Goal: Task Accomplishment & Management: Manage account settings

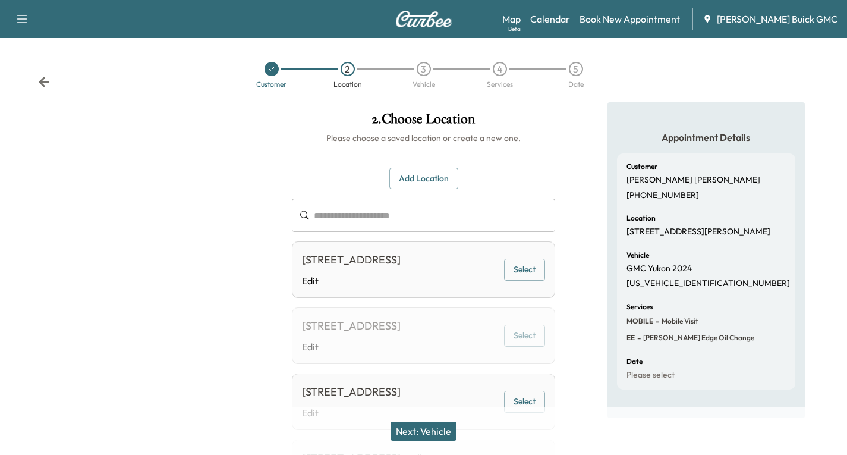
click at [46, 81] on icon at bounding box center [44, 82] width 12 height 12
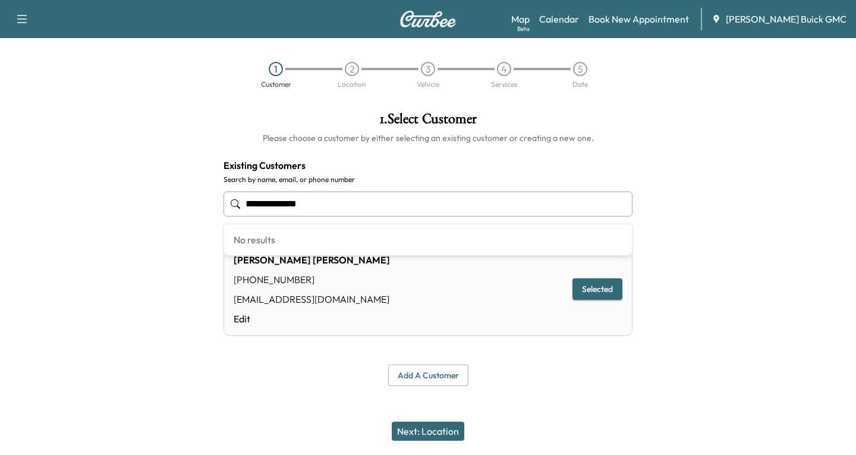
drag, startPoint x: 341, startPoint y: 202, endPoint x: 223, endPoint y: 209, distance: 118.0
click at [223, 209] on div "**********" at bounding box center [428, 248] width 428 height 293
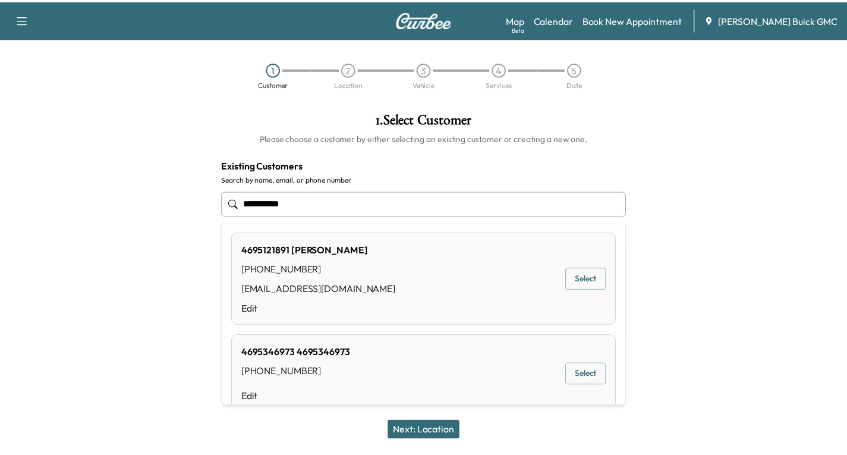
scroll to position [71, 0]
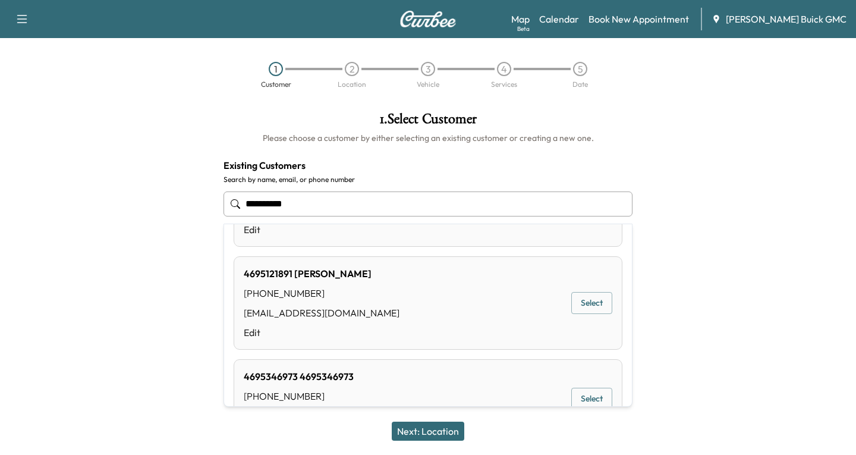
type input "**********"
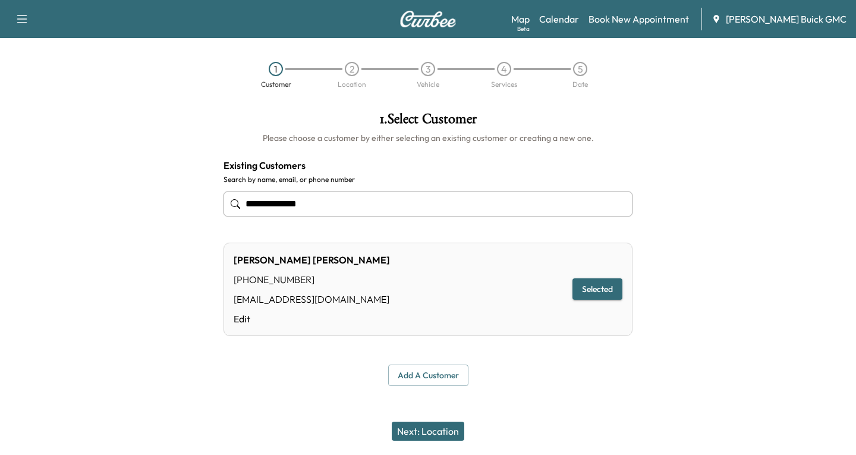
click at [174, 243] on div at bounding box center [107, 248] width 214 height 293
click at [416, 372] on button "Add a customer" at bounding box center [428, 376] width 80 height 22
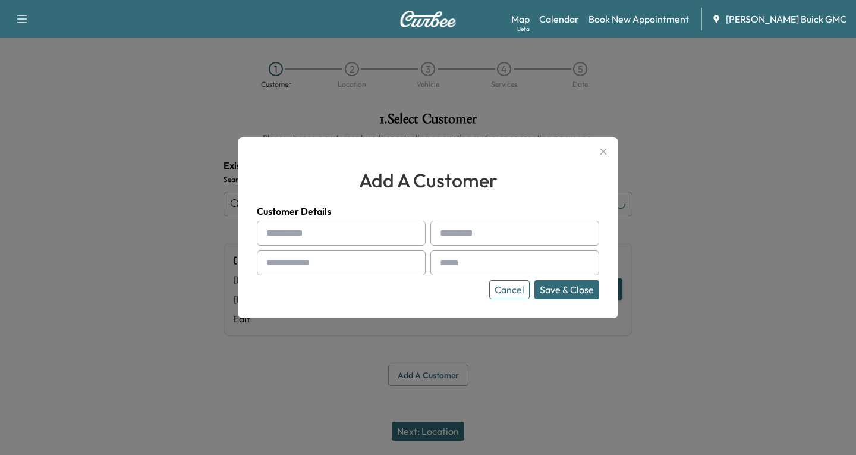
click at [293, 236] on input "text" at bounding box center [341, 233] width 169 height 25
type input "******"
click at [448, 237] on div at bounding box center [442, 233] width 14 height 14
click at [451, 234] on input "text" at bounding box center [515, 233] width 169 height 25
type input "*******"
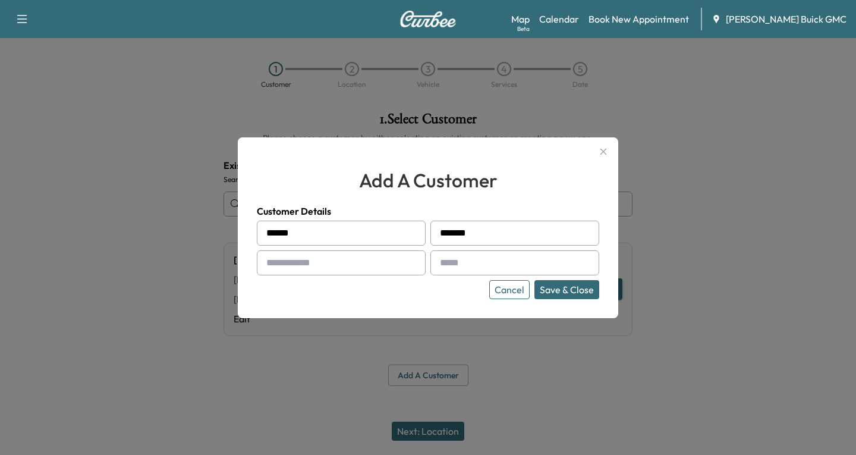
click at [262, 259] on div at bounding box center [269, 263] width 14 height 14
click at [272, 258] on div at bounding box center [269, 263] width 14 height 14
click at [274, 263] on div at bounding box center [269, 263] width 14 height 14
click at [271, 263] on div at bounding box center [269, 263] width 14 height 14
click at [268, 263] on div at bounding box center [269, 263] width 14 height 14
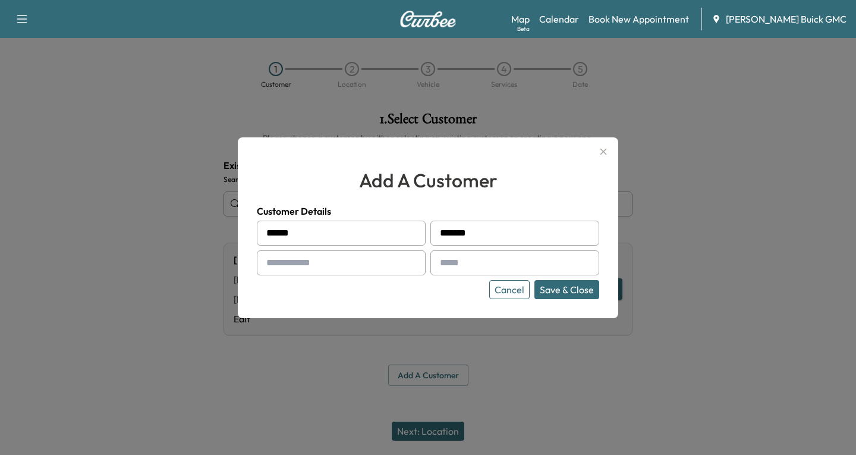
drag, startPoint x: 275, startPoint y: 259, endPoint x: 236, endPoint y: 278, distance: 43.4
click at [270, 264] on div at bounding box center [269, 263] width 14 height 14
drag, startPoint x: 292, startPoint y: 255, endPoint x: 284, endPoint y: 268, distance: 15.5
click at [284, 268] on input "text" at bounding box center [341, 262] width 169 height 25
type input "**********"
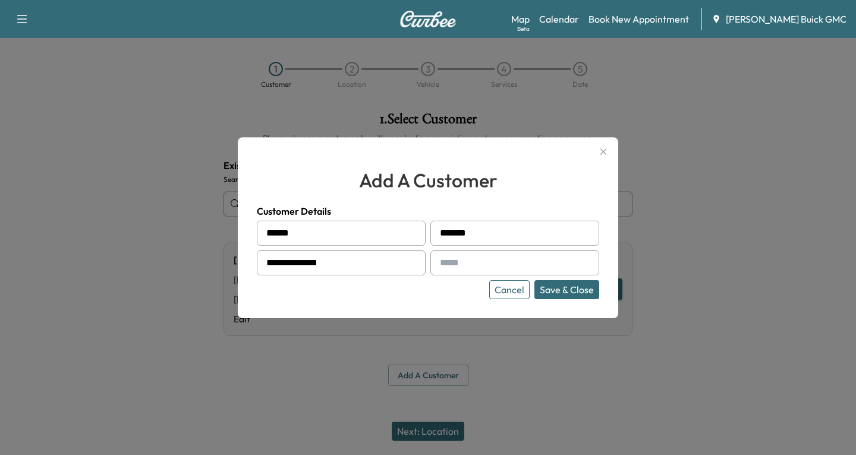
click at [442, 270] on input "text" at bounding box center [515, 262] width 169 height 25
type input "**********"
click at [557, 294] on button "Save & Close" at bounding box center [567, 289] width 65 height 19
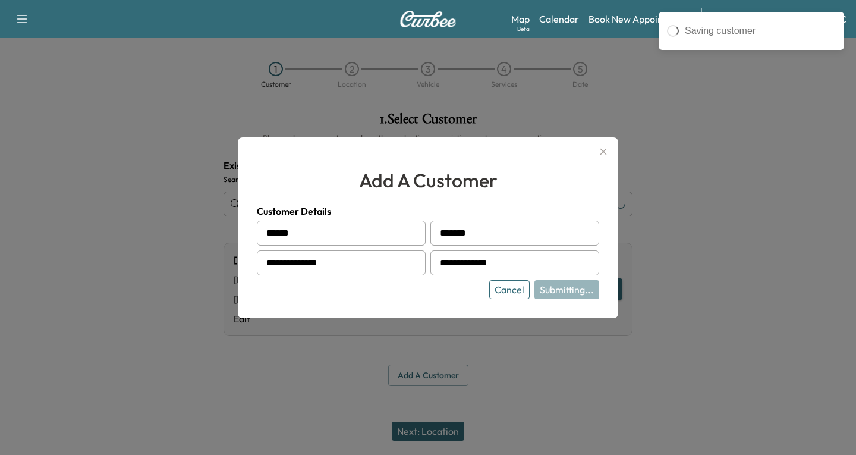
type input "**********"
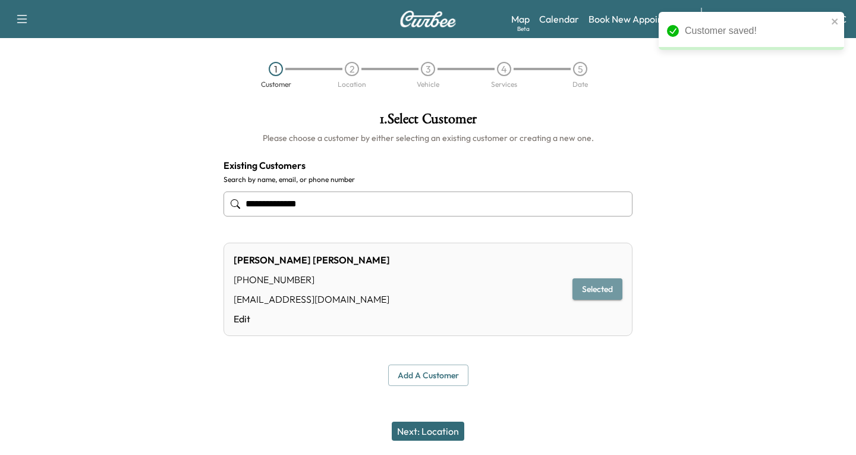
click at [592, 286] on button "Selected" at bounding box center [598, 289] width 50 height 22
click at [440, 429] on button "Next: Location" at bounding box center [428, 431] width 73 height 19
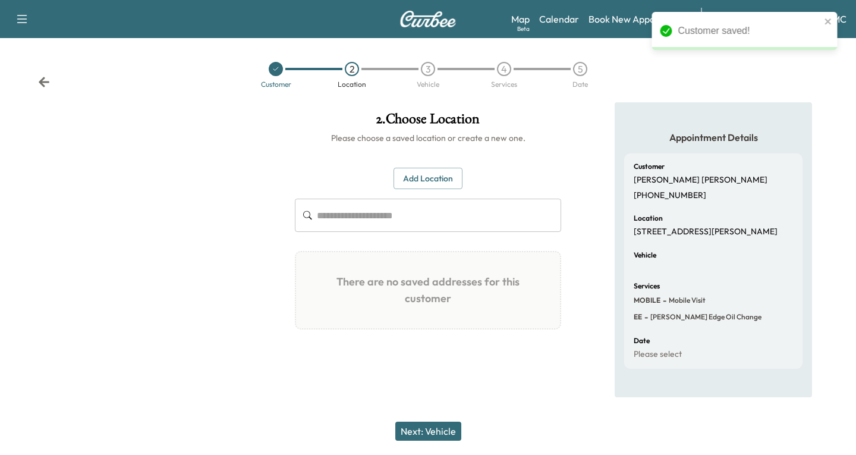
click at [428, 173] on button "Add Location" at bounding box center [428, 179] width 69 height 22
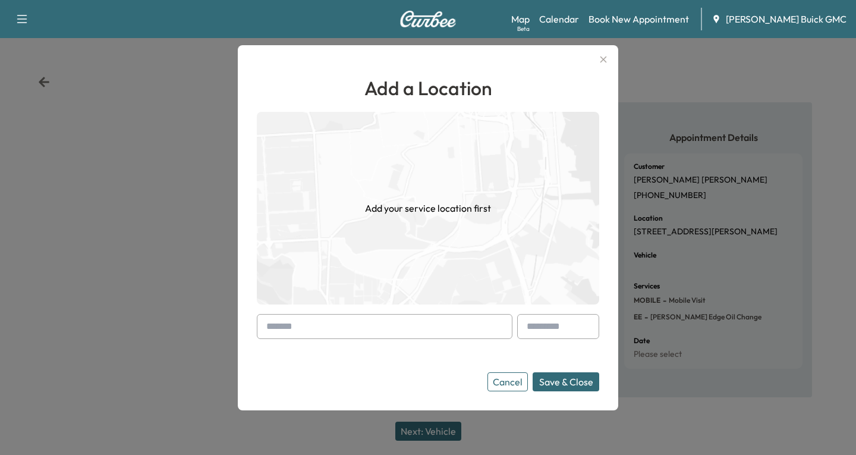
drag, startPoint x: 267, startPoint y: 325, endPoint x: 259, endPoint y: 328, distance: 8.3
click at [260, 328] on div at bounding box center [385, 326] width 256 height 25
click at [257, 328] on input "text" at bounding box center [385, 326] width 256 height 25
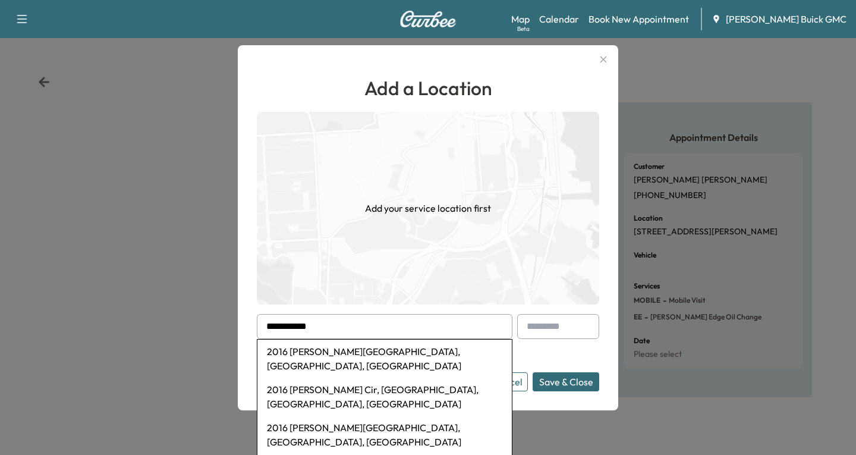
click at [337, 350] on li "2016 [PERSON_NAME][GEOGRAPHIC_DATA], [GEOGRAPHIC_DATA], [GEOGRAPHIC_DATA]" at bounding box center [385, 359] width 255 height 38
type input "**********"
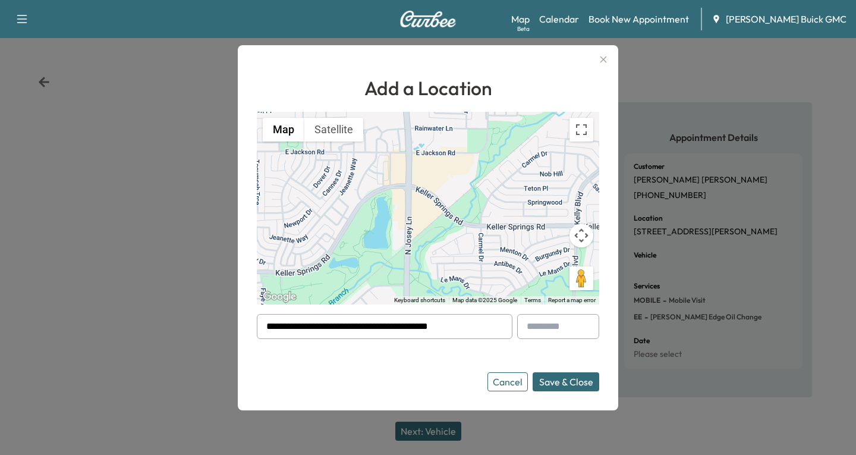
click at [574, 379] on button "Save & Close" at bounding box center [566, 381] width 67 height 19
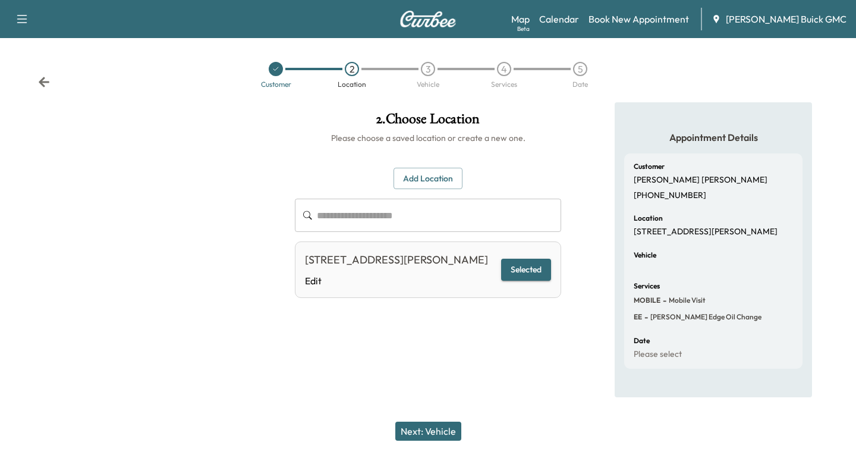
click at [514, 275] on button "Selected" at bounding box center [526, 270] width 50 height 22
click at [425, 428] on button "Next: Vehicle" at bounding box center [428, 431] width 66 height 19
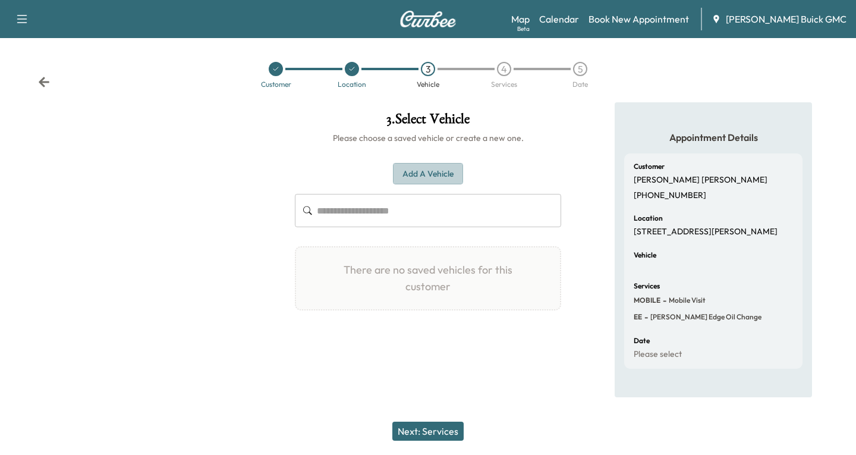
click at [412, 169] on button "Add a Vehicle" at bounding box center [428, 174] width 70 height 22
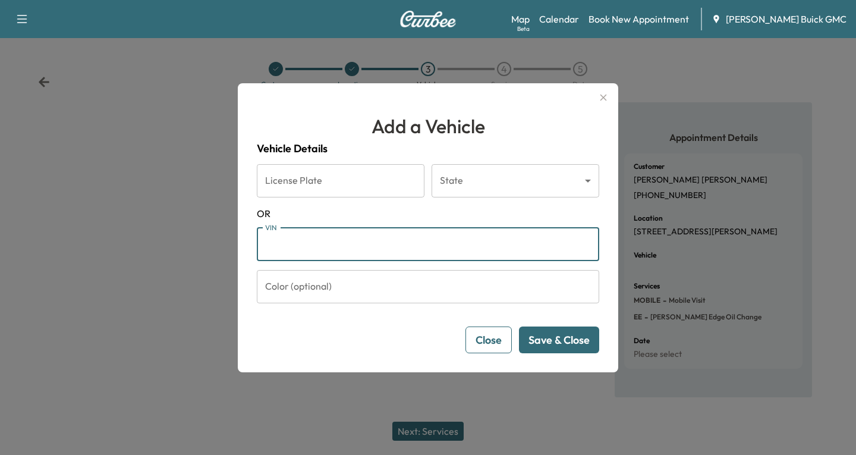
click at [270, 245] on input "VIN" at bounding box center [428, 244] width 343 height 33
click at [278, 247] on input "VIN" at bounding box center [428, 244] width 343 height 33
paste input "**********"
type input "**********"
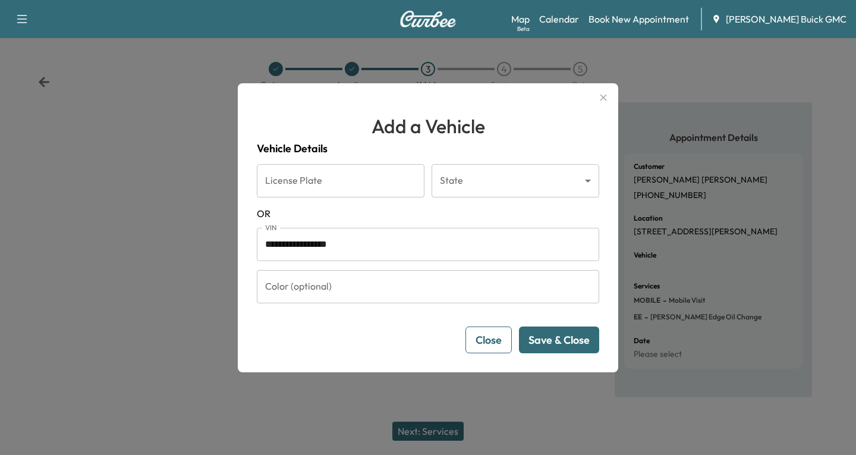
click at [558, 336] on button "Save & Close" at bounding box center [559, 339] width 80 height 27
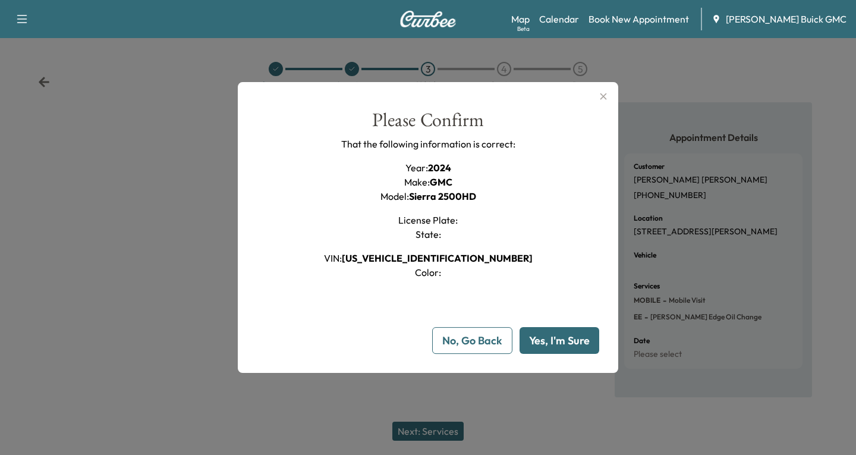
click at [549, 340] on button "Yes, I'm Sure" at bounding box center [560, 340] width 80 height 27
click at [414, 431] on div at bounding box center [428, 227] width 856 height 455
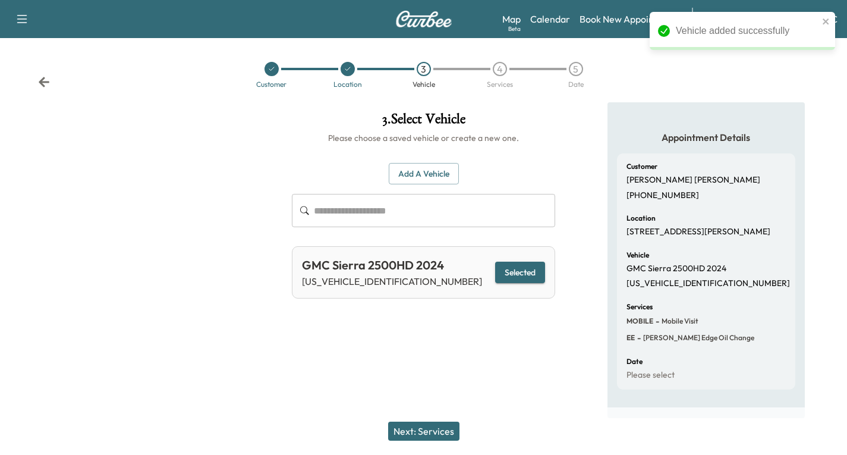
click at [413, 426] on button "Next: Services" at bounding box center [423, 431] width 71 height 19
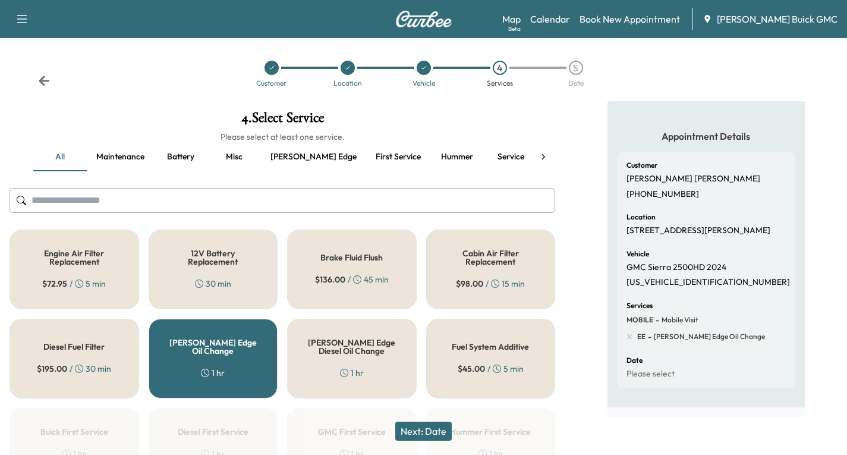
scroll to position [0, 0]
click at [538, 155] on button "Recall" at bounding box center [565, 158] width 54 height 29
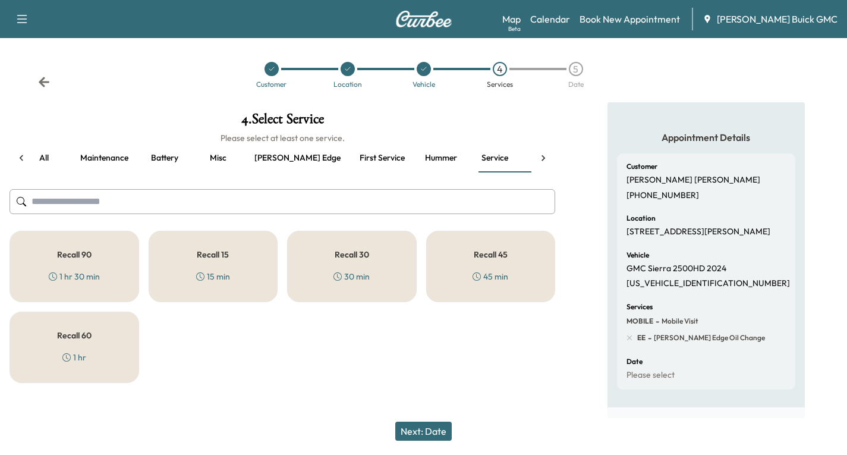
scroll to position [0, 17]
click at [80, 337] on h5 "Recall 60" at bounding box center [74, 335] width 34 height 8
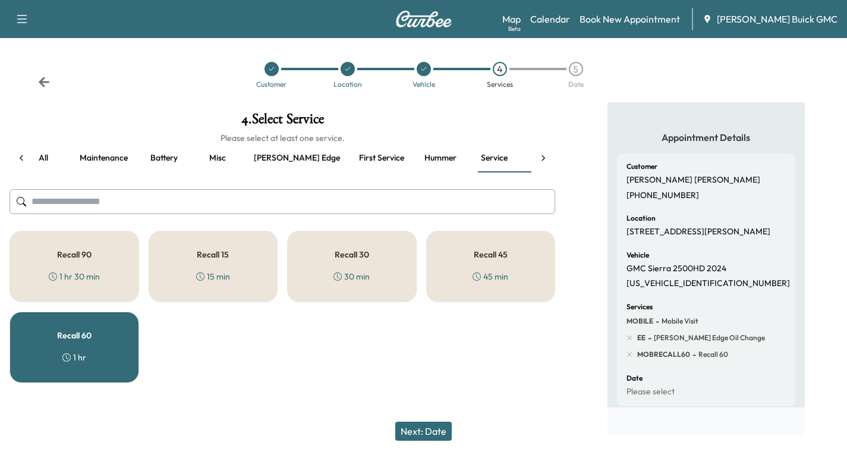
click at [61, 263] on div "Recall 90 1 hr 30 min" at bounding box center [75, 266] width 130 height 71
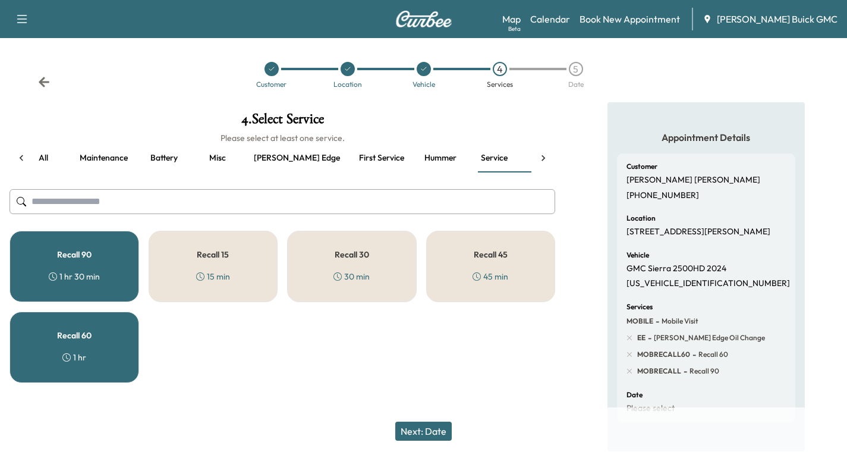
click at [117, 356] on div "Recall 60 1 hr" at bounding box center [75, 347] width 130 height 71
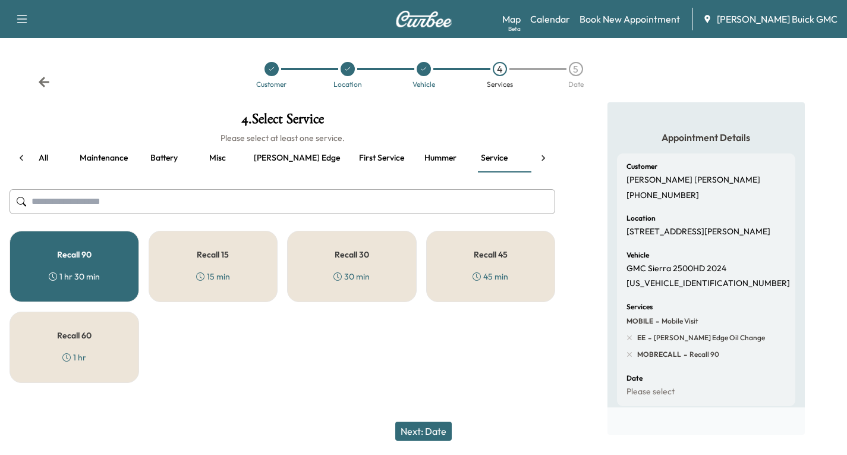
click at [415, 428] on button "Next: Date" at bounding box center [423, 431] width 56 height 19
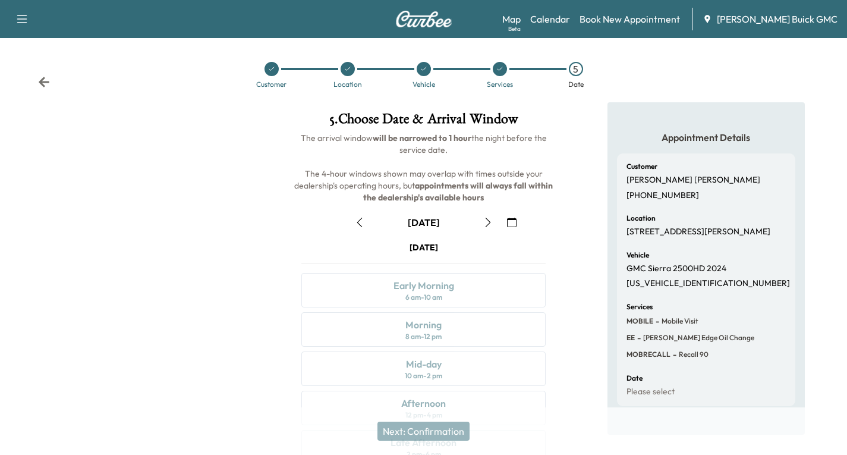
click at [516, 227] on icon "button" at bounding box center [512, 223] width 10 height 10
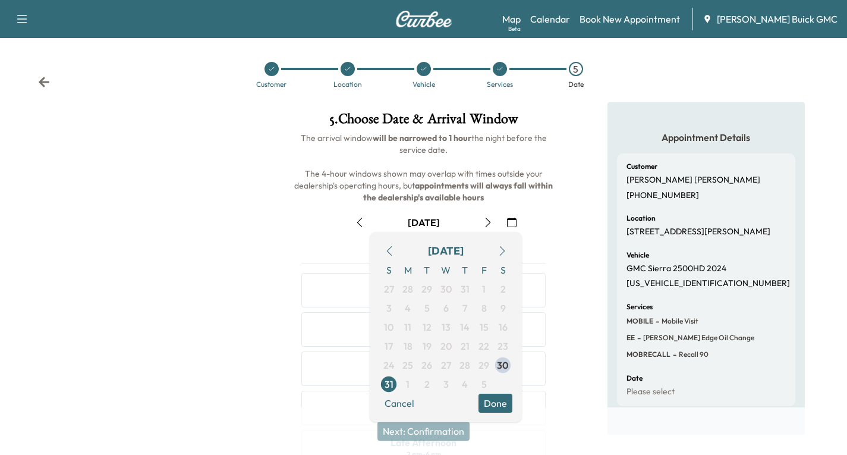
click at [483, 228] on button "button" at bounding box center [488, 222] width 20 height 19
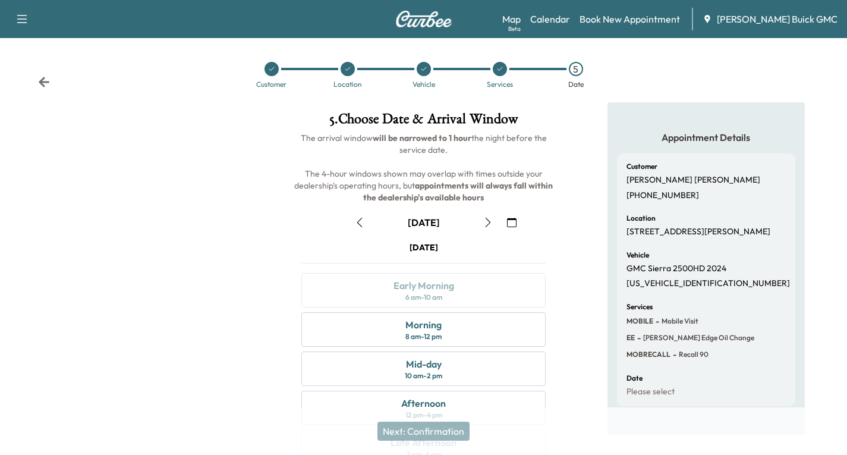
click at [486, 228] on button "button" at bounding box center [488, 222] width 20 height 19
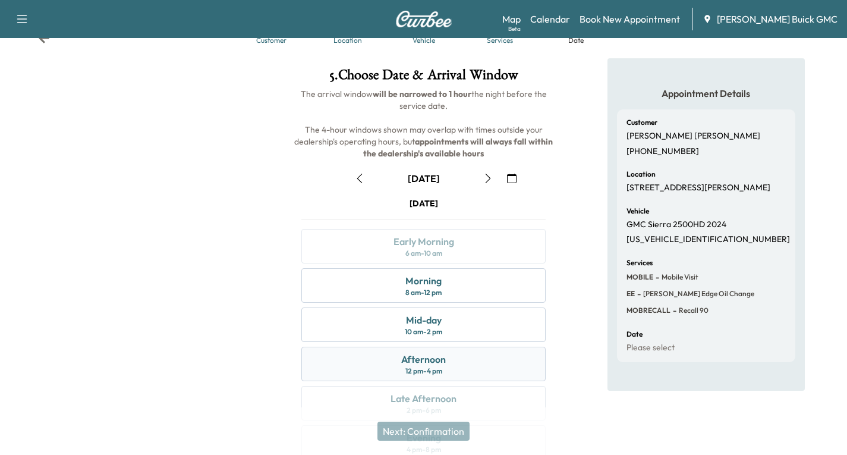
scroll to position [119, 0]
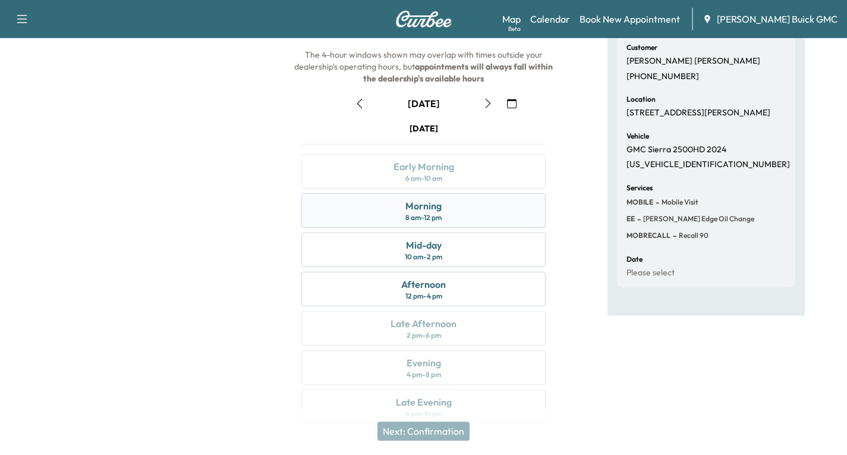
click at [485, 214] on div "Morning 8 am - 12 pm" at bounding box center [424, 210] width 244 height 34
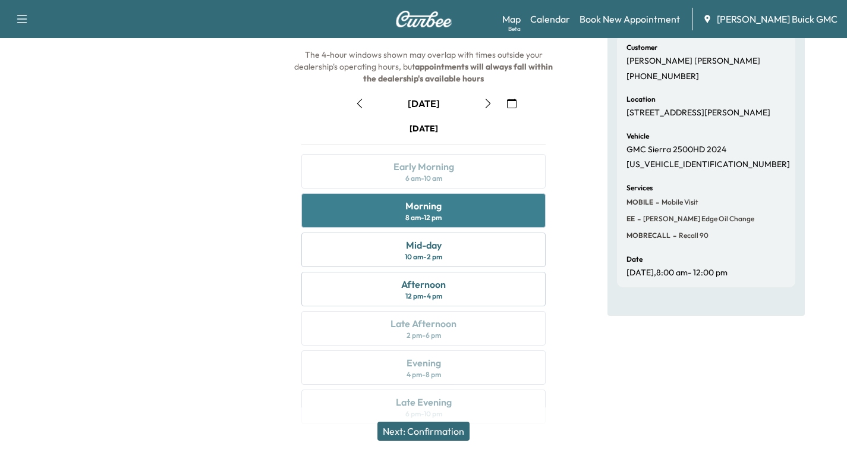
click at [489, 205] on div "Morning 8 am - 12 pm" at bounding box center [424, 210] width 244 height 34
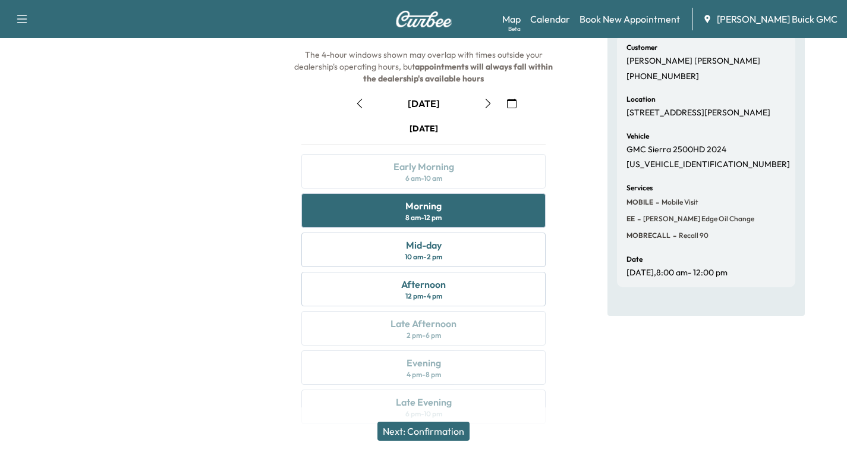
click at [439, 432] on button "Next: Confirmation" at bounding box center [424, 431] width 92 height 19
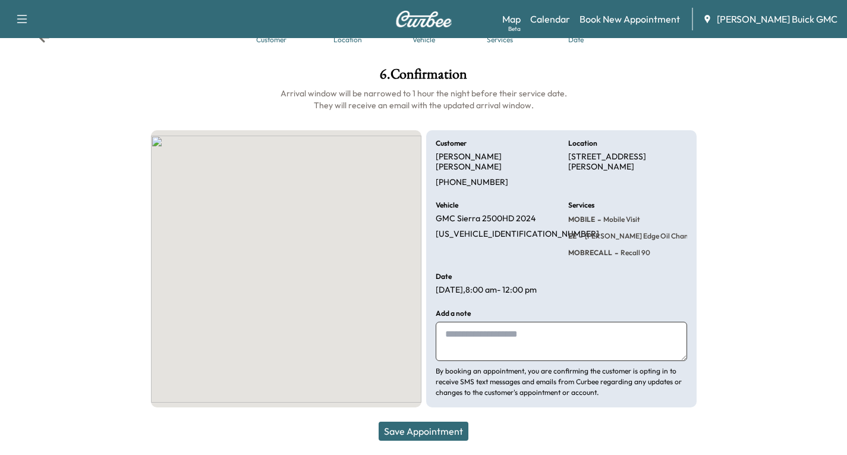
scroll to position [34, 0]
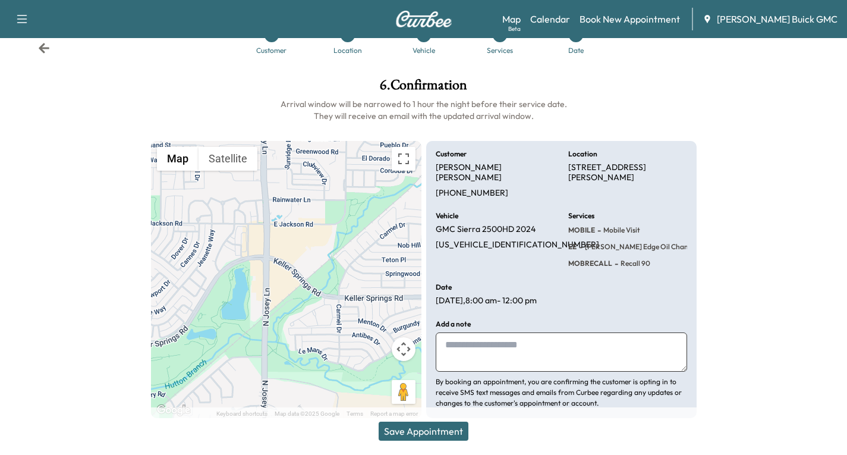
click at [414, 428] on button "Save Appointment" at bounding box center [424, 431] width 90 height 19
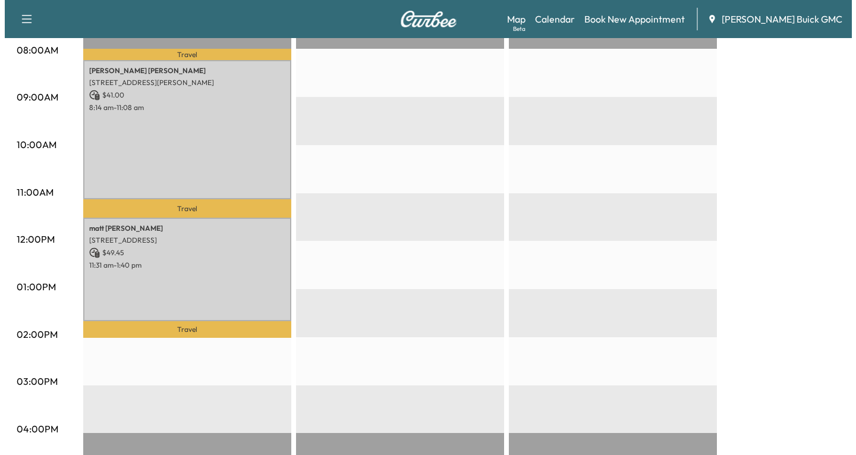
scroll to position [307, 0]
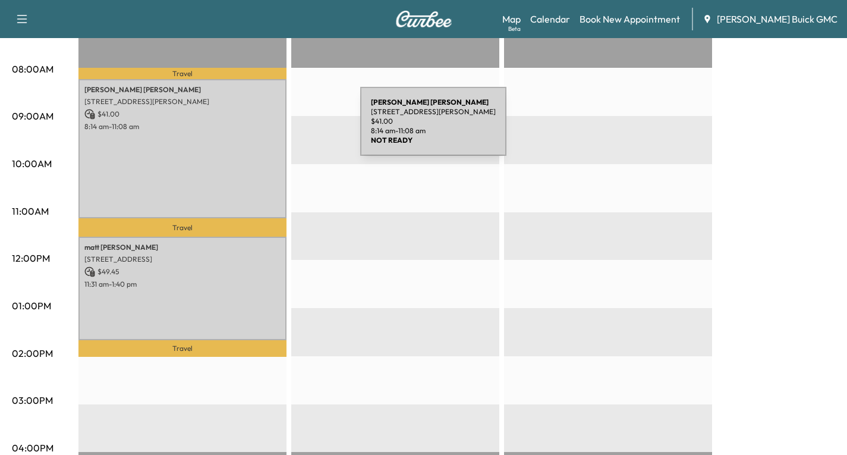
click at [271, 128] on p "8:14 am - 11:08 am" at bounding box center [182, 127] width 196 height 10
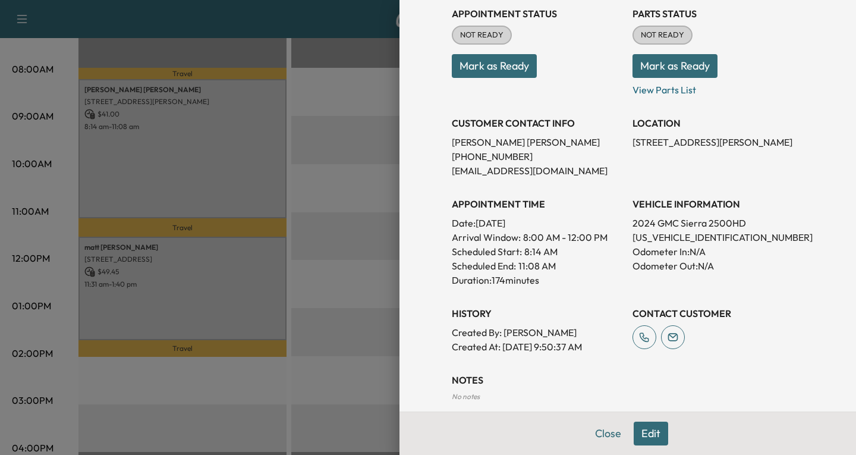
scroll to position [178, 0]
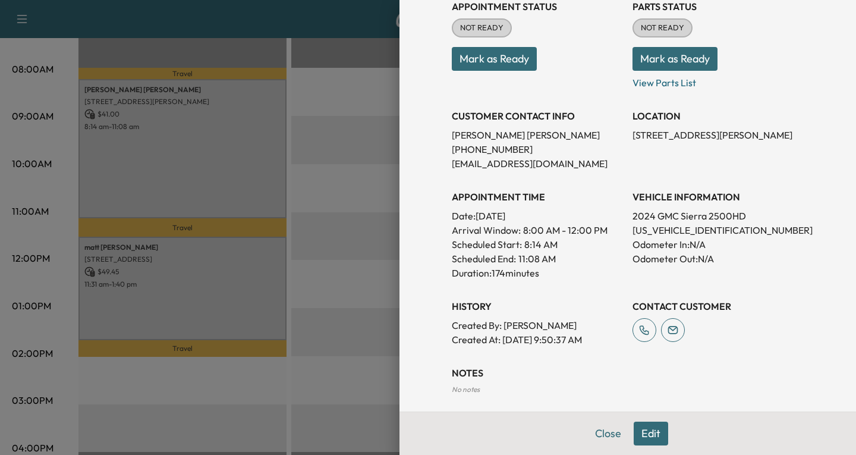
click at [641, 439] on button "Edit" at bounding box center [651, 434] width 34 height 24
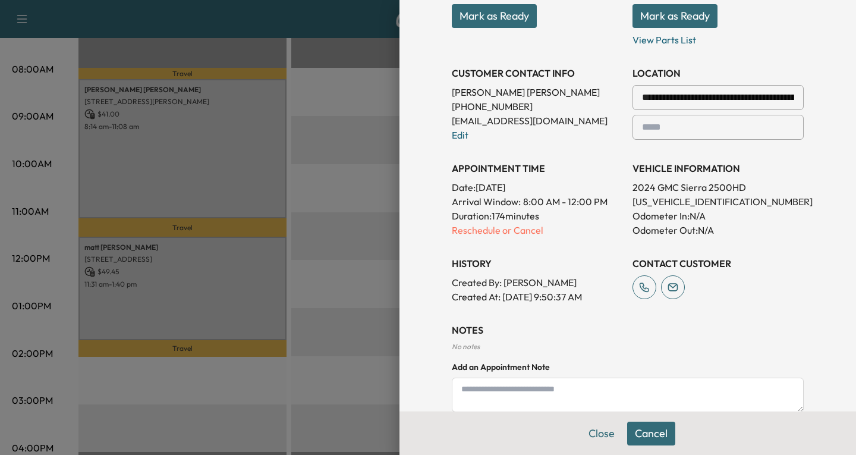
scroll to position [329, 0]
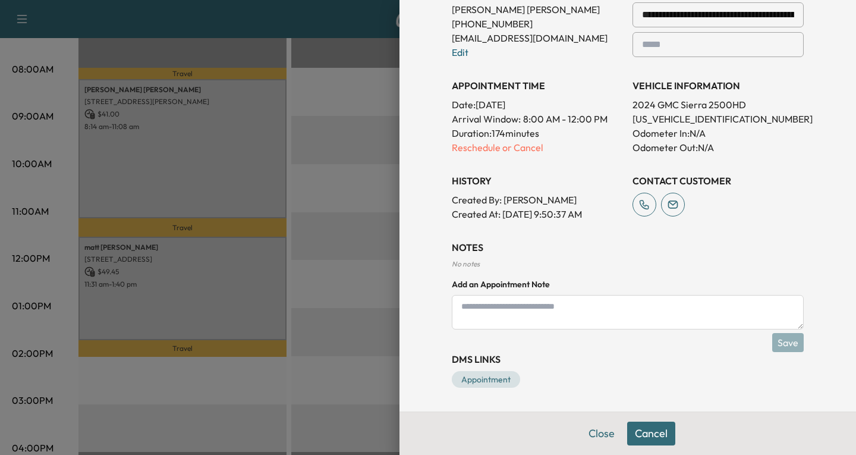
click at [454, 309] on textarea at bounding box center [628, 312] width 352 height 34
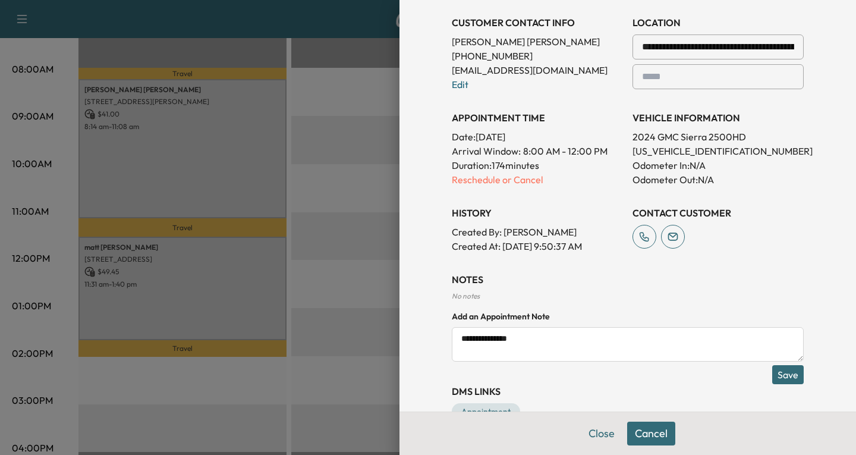
scroll to position [269, 0]
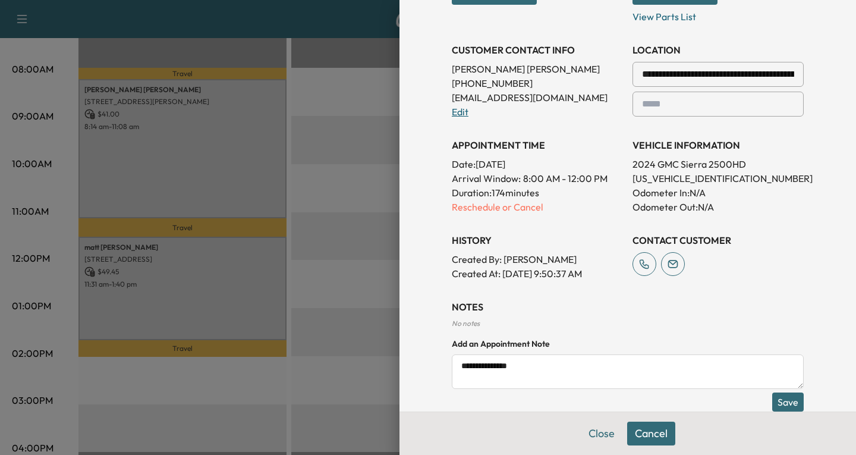
type textarea "**********"
click at [454, 112] on link "Edit" at bounding box center [460, 112] width 17 height 12
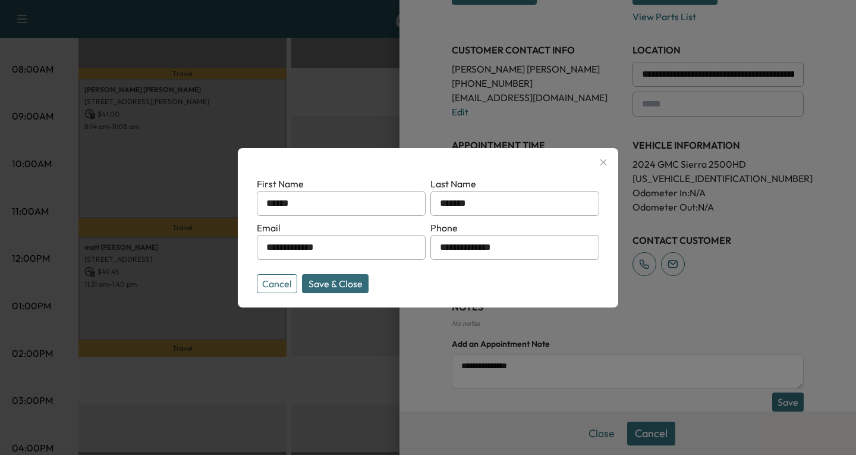
drag, startPoint x: 341, startPoint y: 244, endPoint x: 255, endPoint y: 244, distance: 86.2
click at [255, 244] on div "**********" at bounding box center [428, 227] width 381 height 159
type input "**********"
click at [356, 282] on button "Save & Close" at bounding box center [335, 283] width 67 height 19
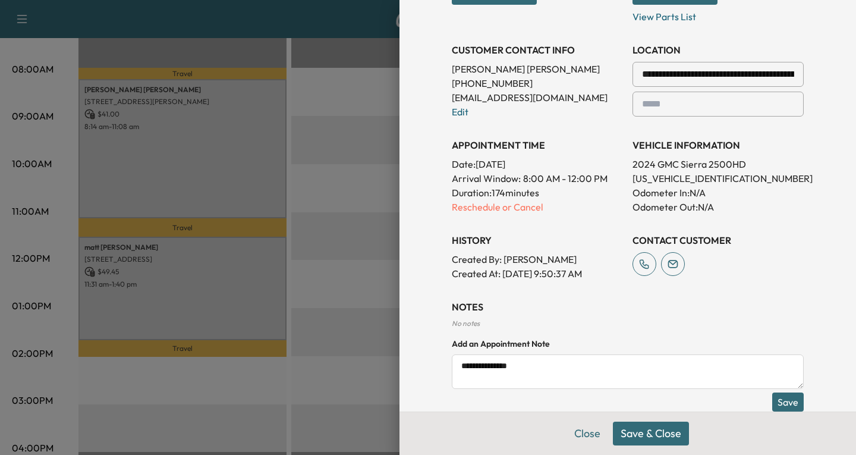
scroll to position [329, 0]
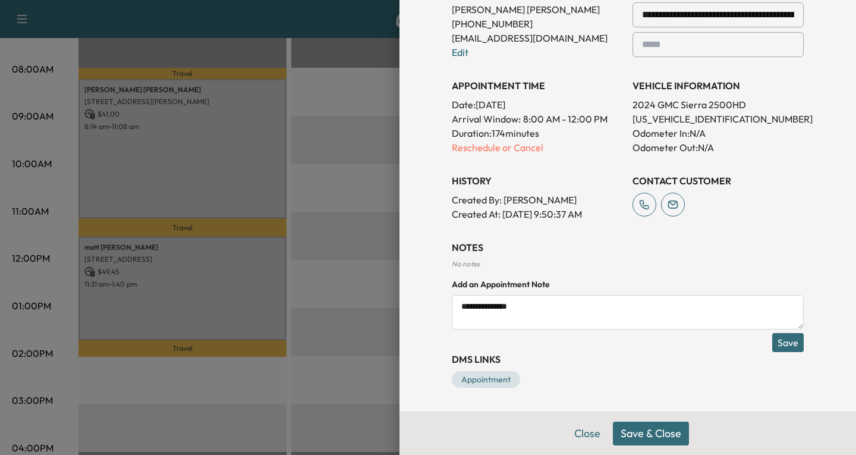
click at [658, 432] on button "Save & Close" at bounding box center [651, 434] width 76 height 24
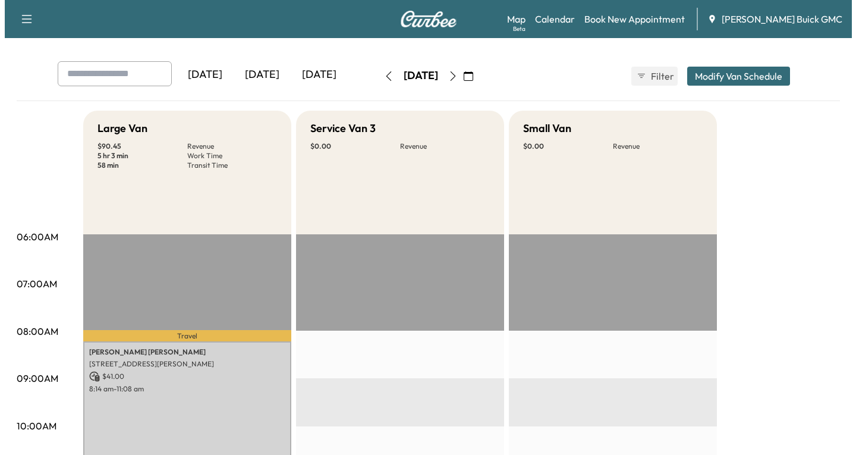
scroll to position [178, 0]
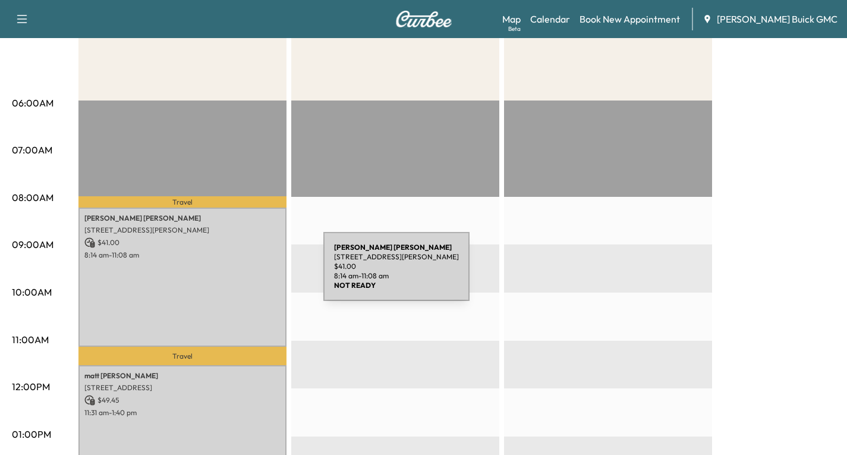
click at [234, 274] on div "[PERSON_NAME] [STREET_ADDRESS][PERSON_NAME] $ 41.00 8:14 am - 11:08 am" at bounding box center [183, 277] width 208 height 139
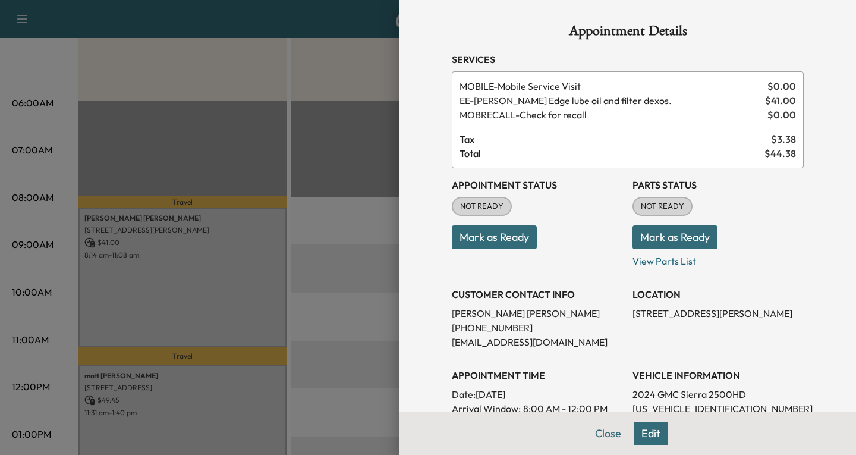
drag, startPoint x: 234, startPoint y: 274, endPoint x: 598, endPoint y: 358, distance: 373.1
click at [598, 358] on div "Appointment Status NOT READY Mark as Ready Parts Status NOT READY Mark as Ready…" at bounding box center [628, 360] width 352 height 385
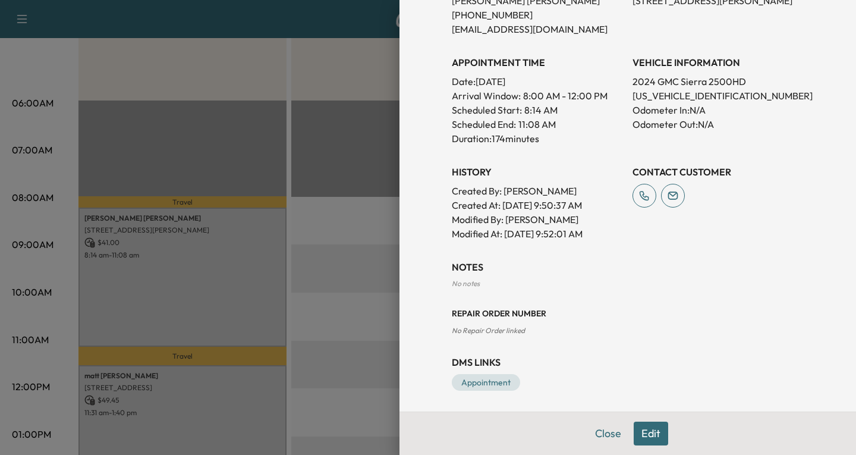
scroll to position [316, 0]
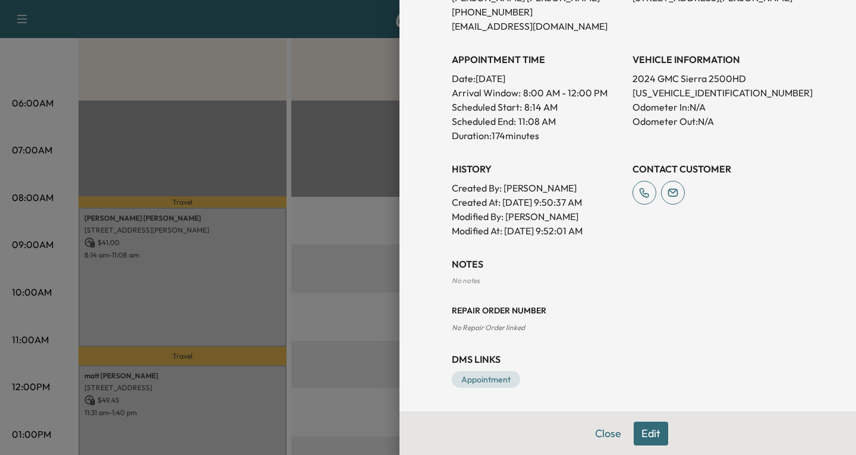
click at [638, 432] on button "Edit" at bounding box center [651, 434] width 34 height 24
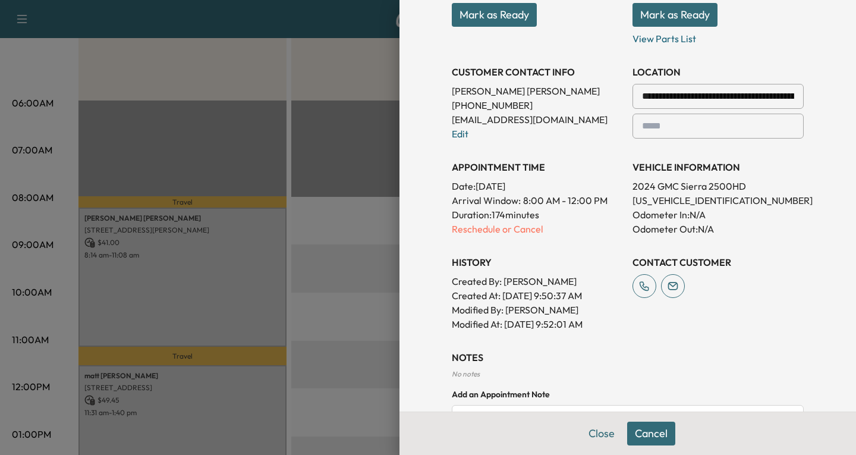
scroll to position [238, 0]
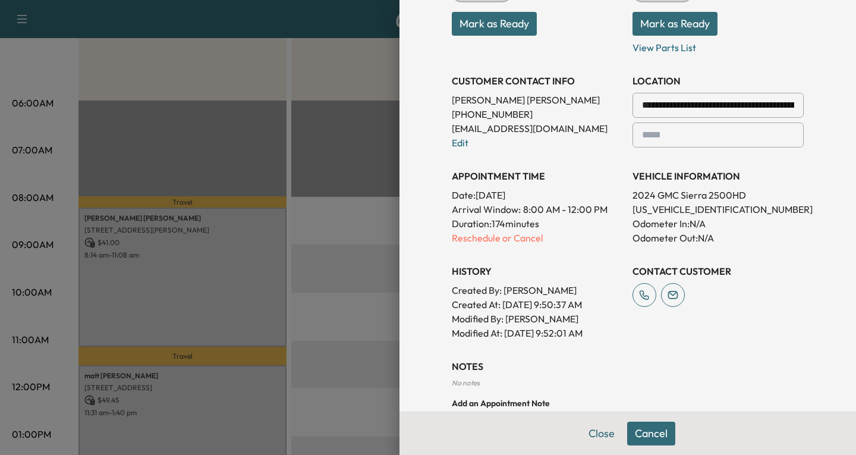
click at [639, 132] on div at bounding box center [645, 135] width 14 height 14
click at [639, 133] on div at bounding box center [645, 135] width 14 height 14
click at [647, 137] on input "text" at bounding box center [718, 135] width 171 height 25
type input "*********"
click at [752, 243] on p "Odometer Out: N/A" at bounding box center [718, 238] width 171 height 14
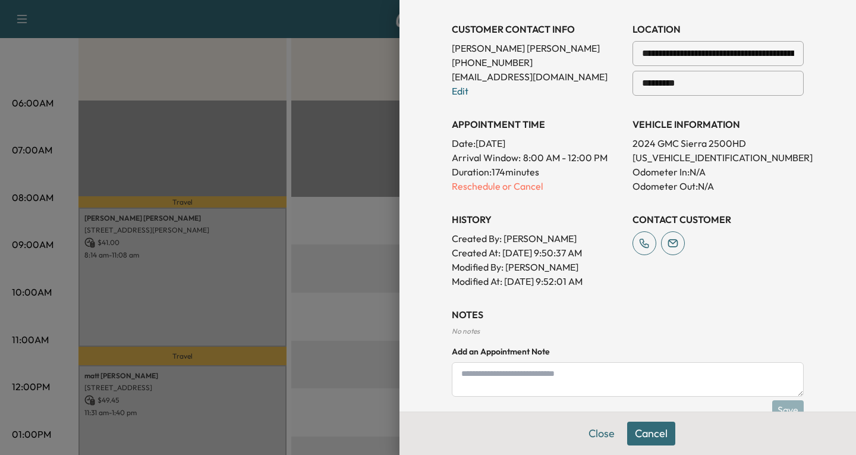
scroll to position [357, 0]
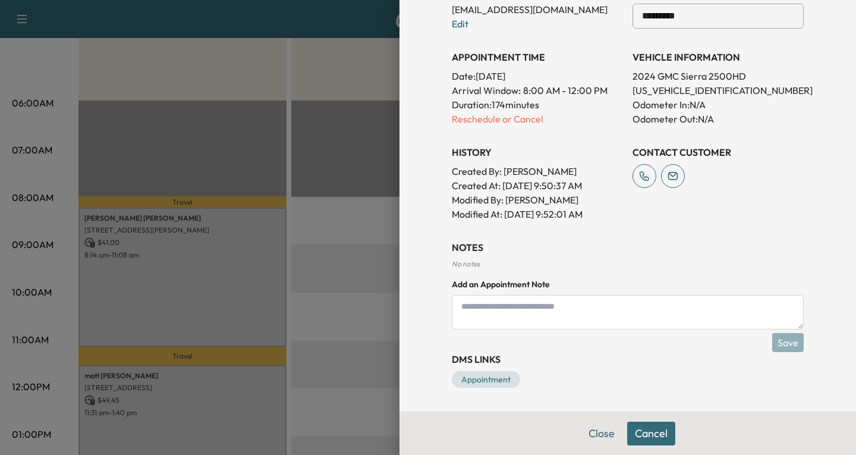
click at [469, 310] on textarea at bounding box center [628, 312] width 352 height 34
type textarea "**********"
click at [785, 342] on button "Save" at bounding box center [789, 342] width 32 height 19
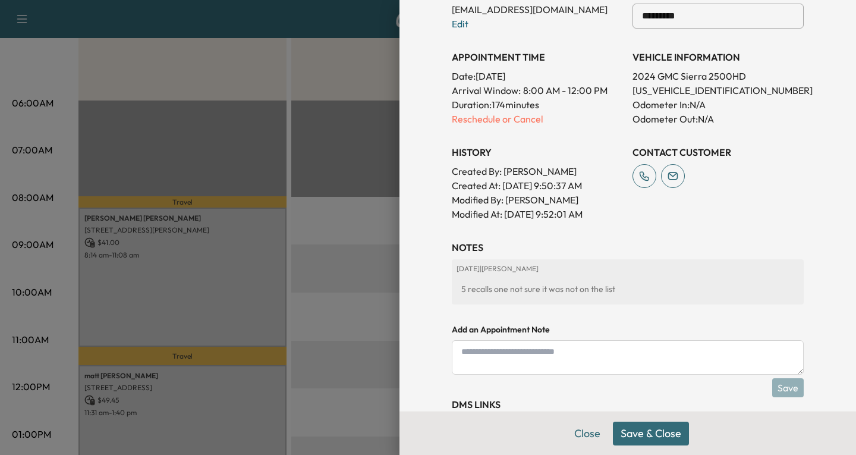
click at [633, 434] on button "Save & Close" at bounding box center [651, 434] width 76 height 24
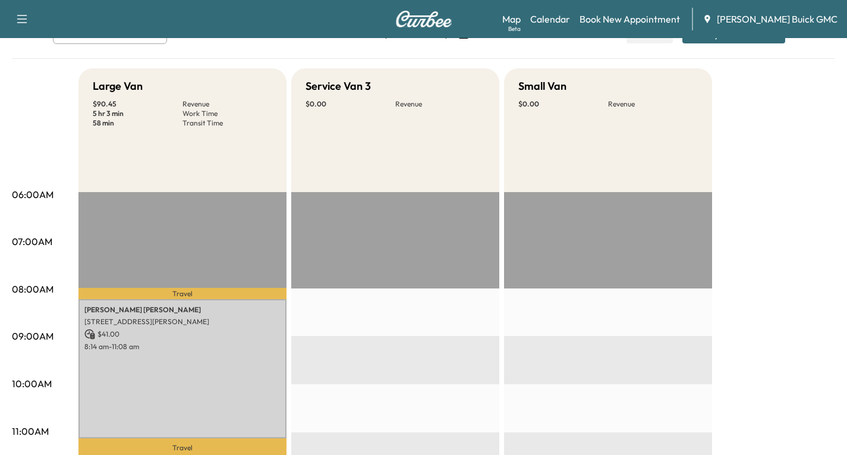
scroll to position [0, 0]
